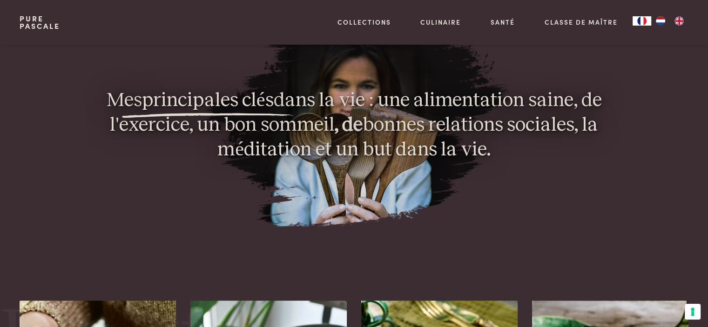
scroll to position [745, 0]
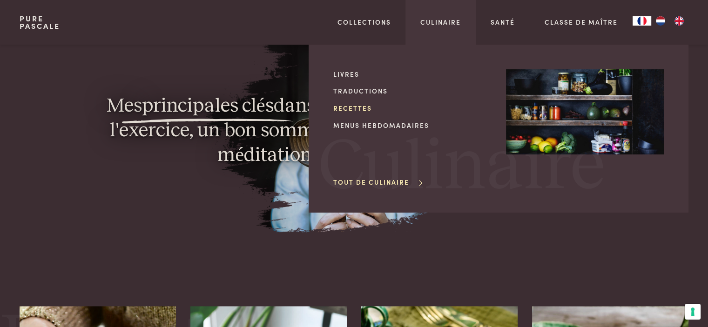
click at [355, 108] on link "Recettes" at bounding box center [412, 108] width 158 height 10
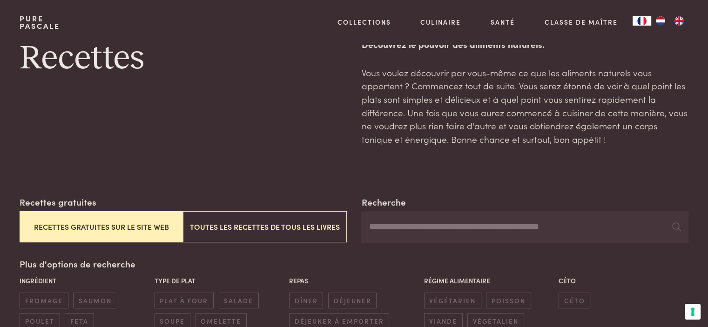
scroll to position [47, 0]
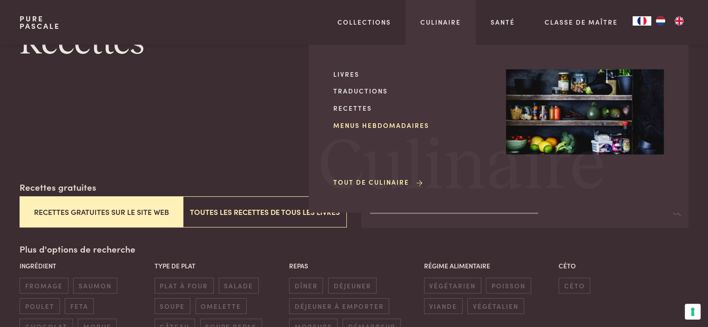
click at [350, 127] on link "Menus hebdomadaires" at bounding box center [412, 126] width 158 height 10
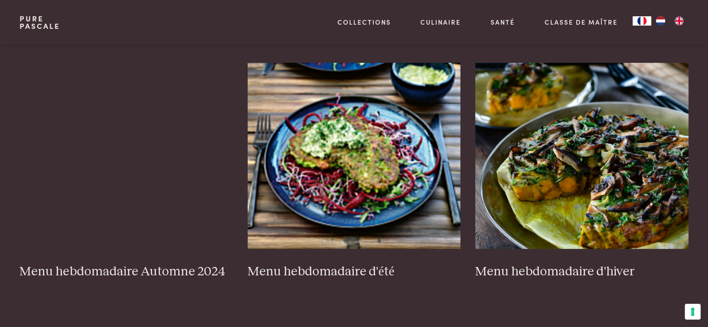
scroll to position [233, 0]
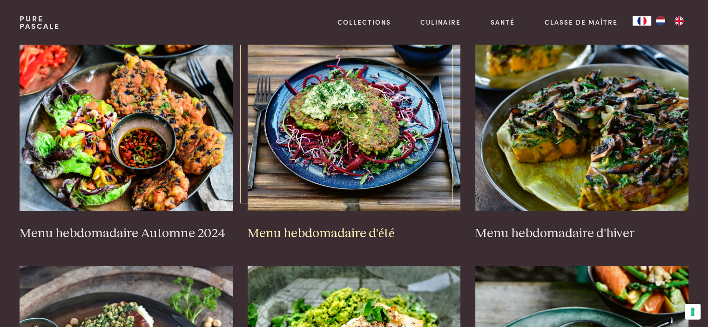
click at [340, 132] on img at bounding box center [354, 118] width 213 height 186
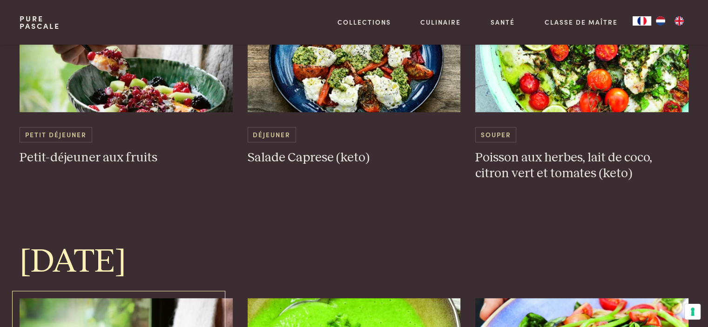
scroll to position [745, 0]
